Goal: Information Seeking & Learning: Learn about a topic

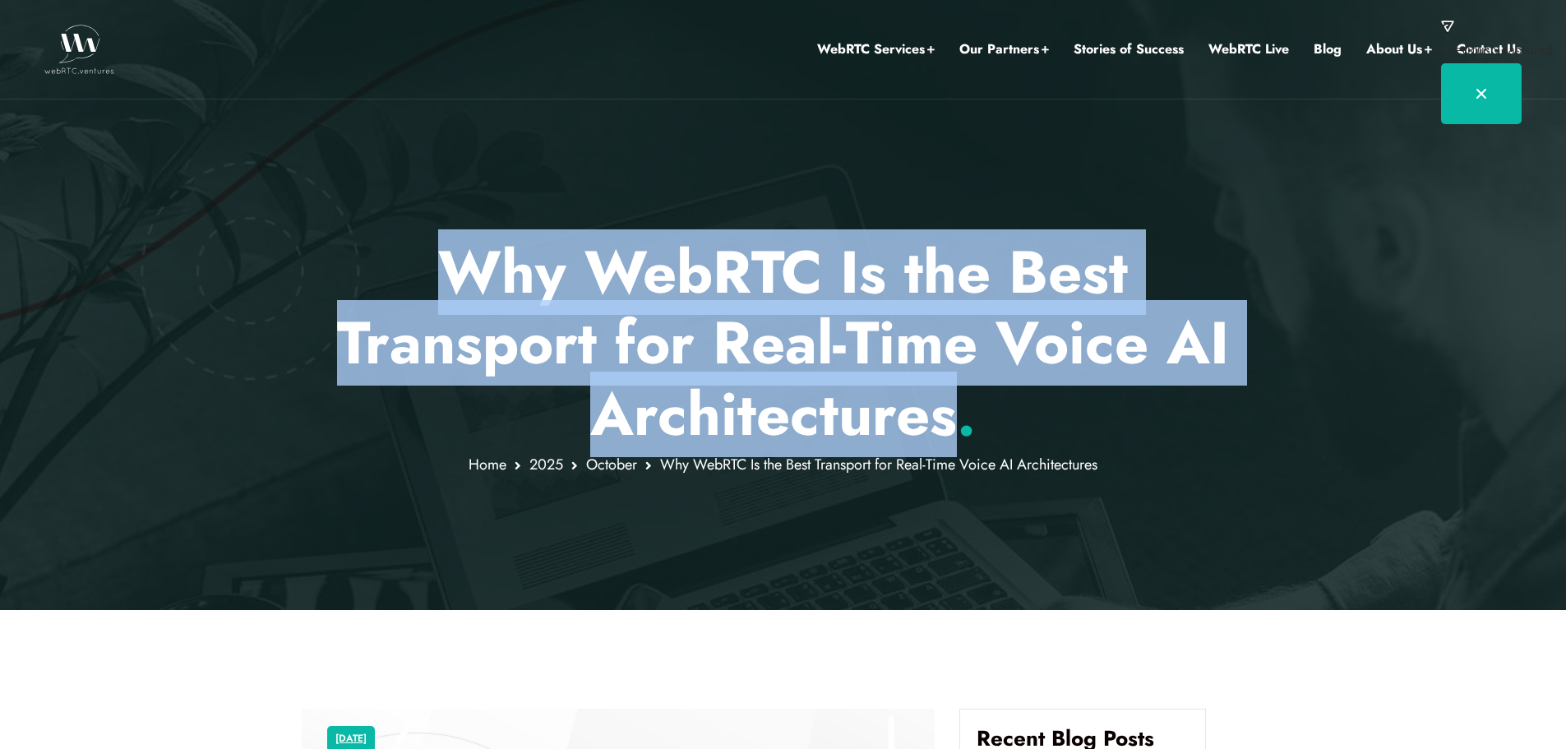
drag, startPoint x: 420, startPoint y: 256, endPoint x: 944, endPoint y: 419, distance: 548.7
click at [944, 419] on h1 "Why WebRTC Is the Best Transport for Real-Time Voice AI Architectures ." at bounding box center [783, 343] width 963 height 213
copy h1 "Why WebRTC Is the Best Transport for Real-Time Voice AI Architectures"
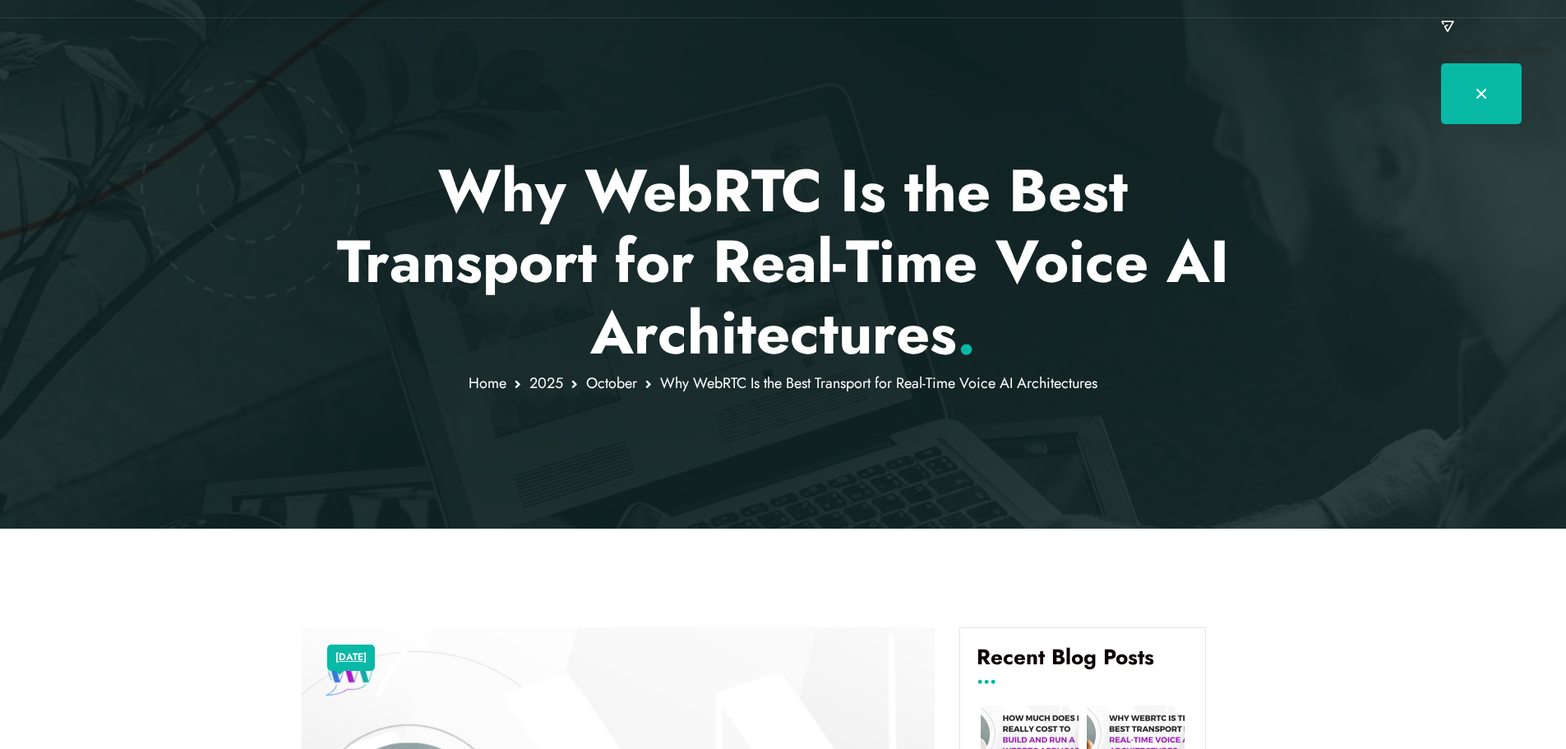
scroll to position [82, 0]
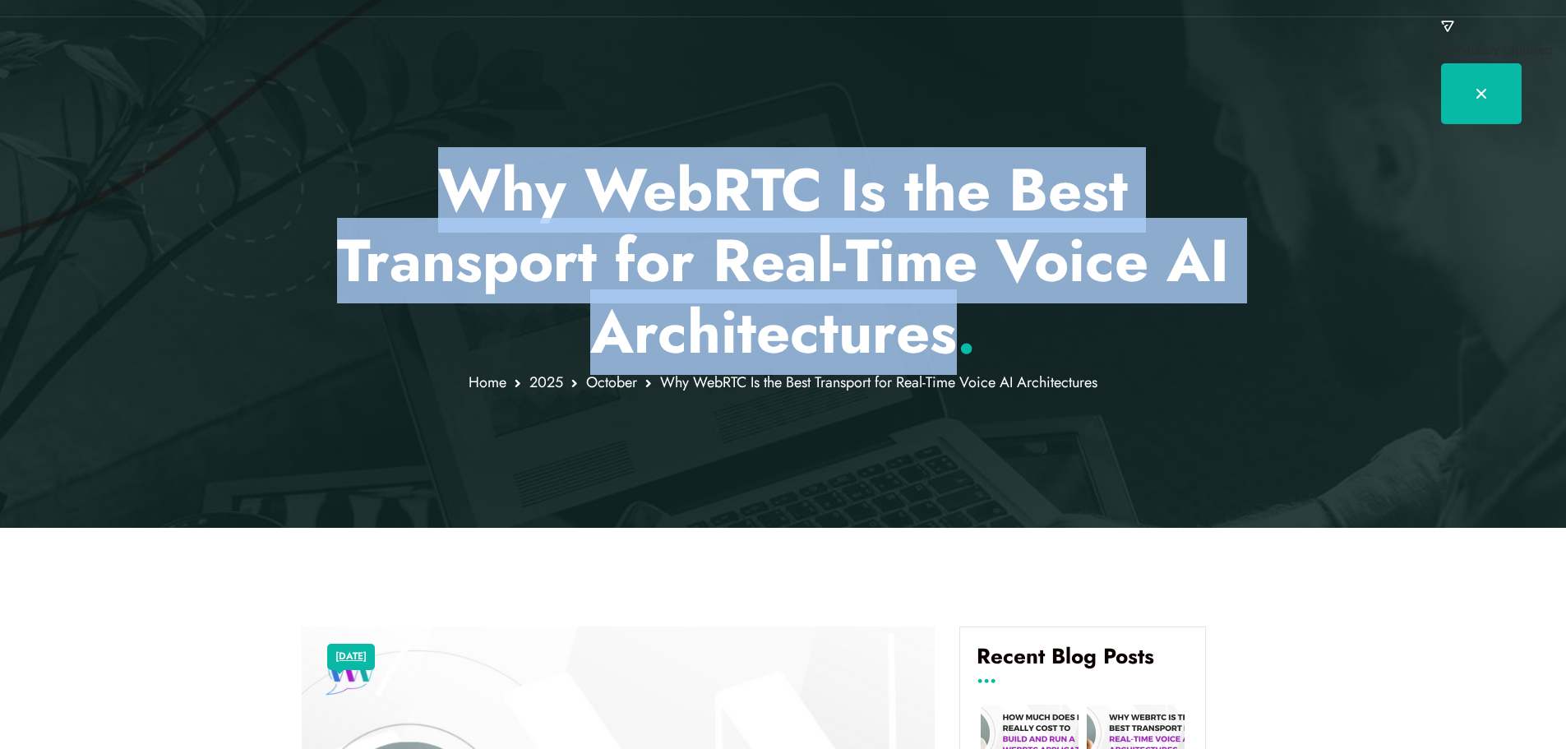
drag, startPoint x: 955, startPoint y: 332, endPoint x: 460, endPoint y: 201, distance: 511.9
click at [460, 201] on h1 "Why WebRTC Is the Best Transport for Real-Time Voice AI Architectures ." at bounding box center [783, 261] width 963 height 213
copy h1 "Why WebRTC Is the Best Transport for Real-Time Voice AI Architectures"
